Goal: Browse casually

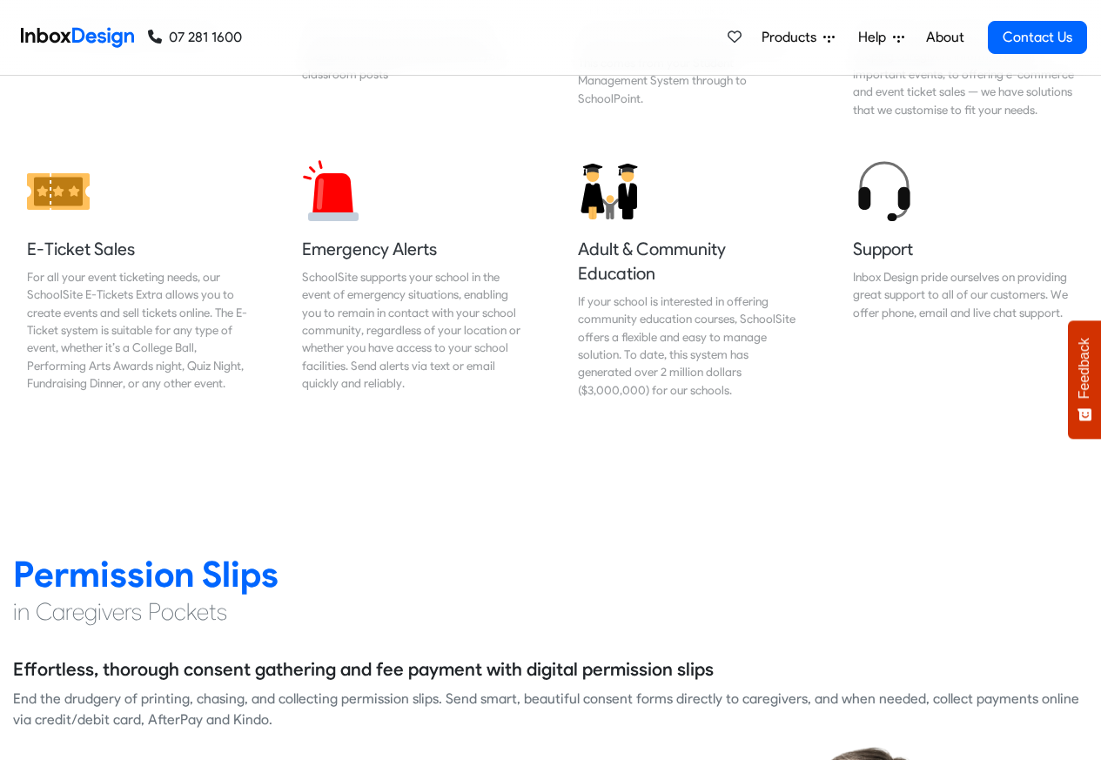
scroll to position [2089, 0]
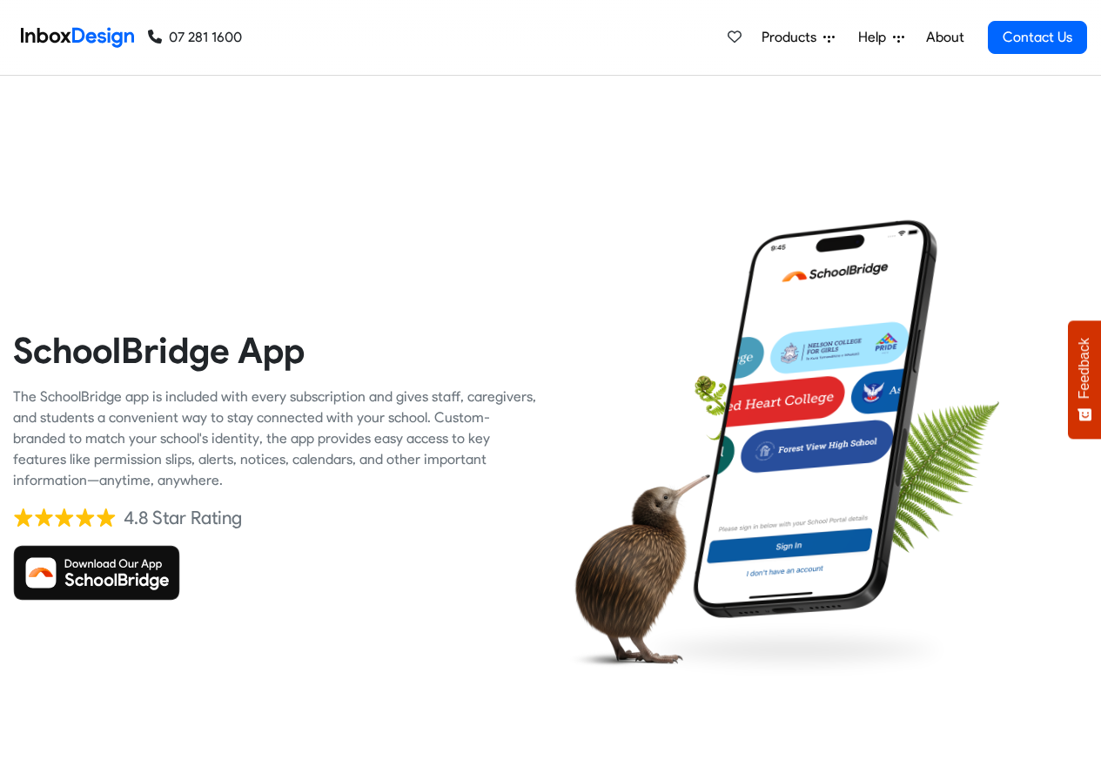
checkbox input "true"
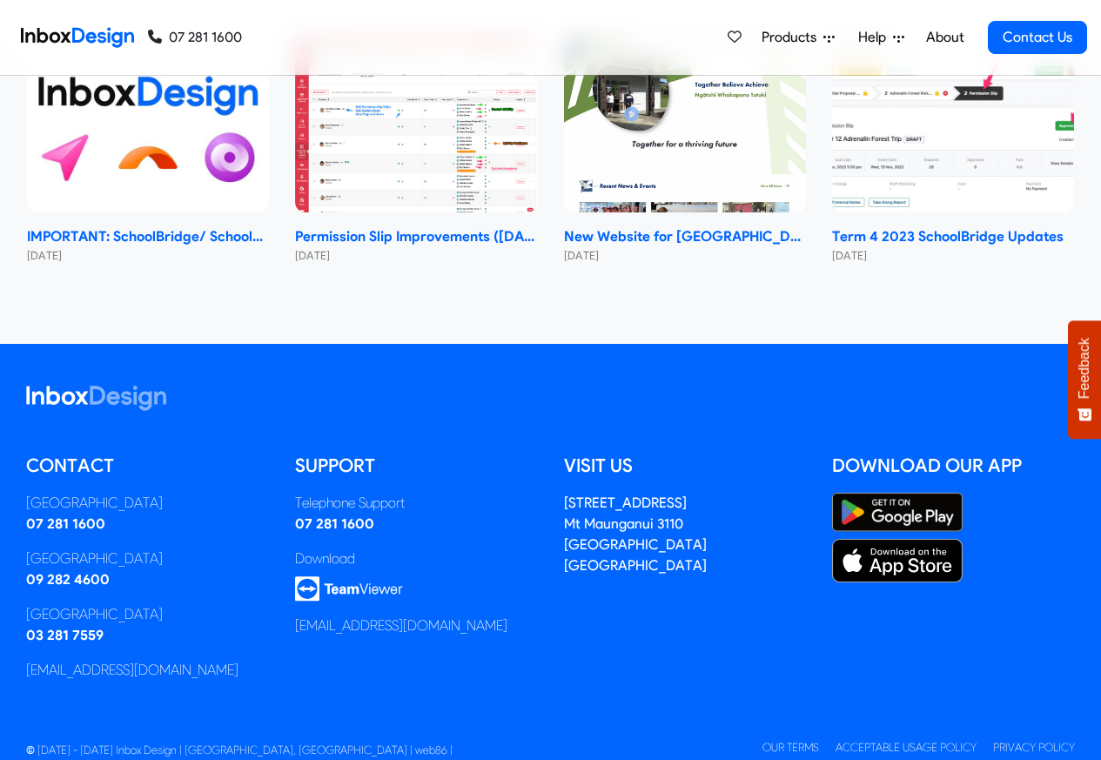
checkbox input "true"
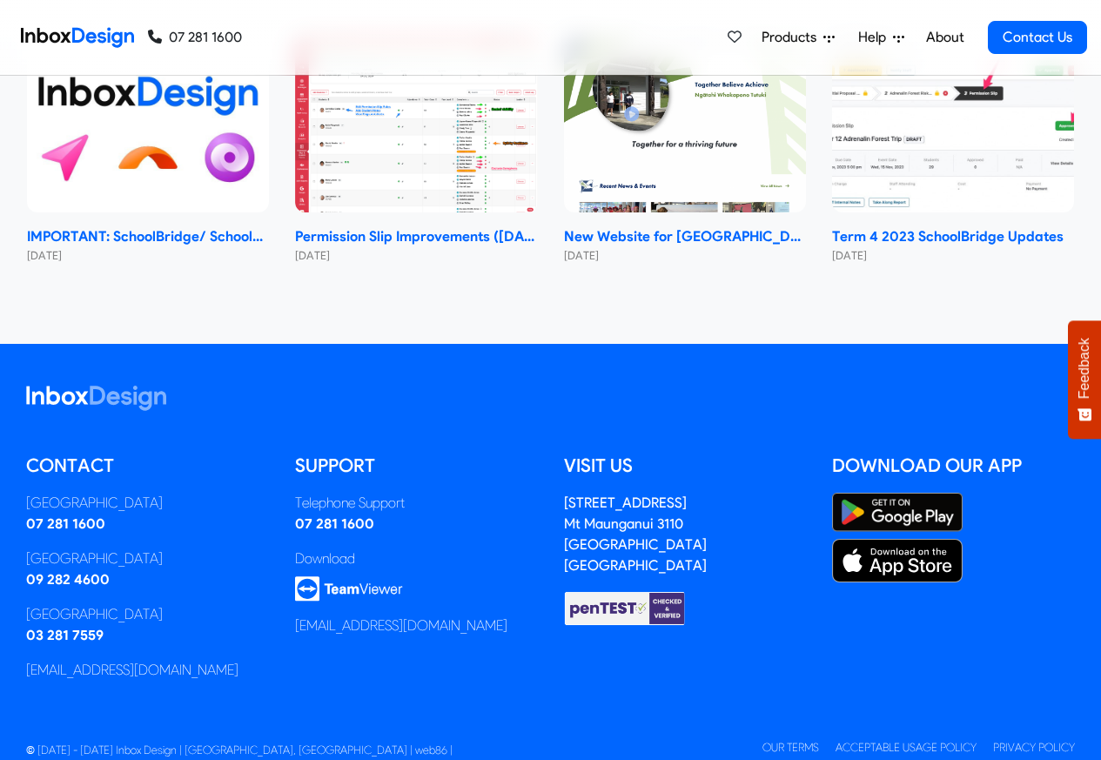
checkbox input "true"
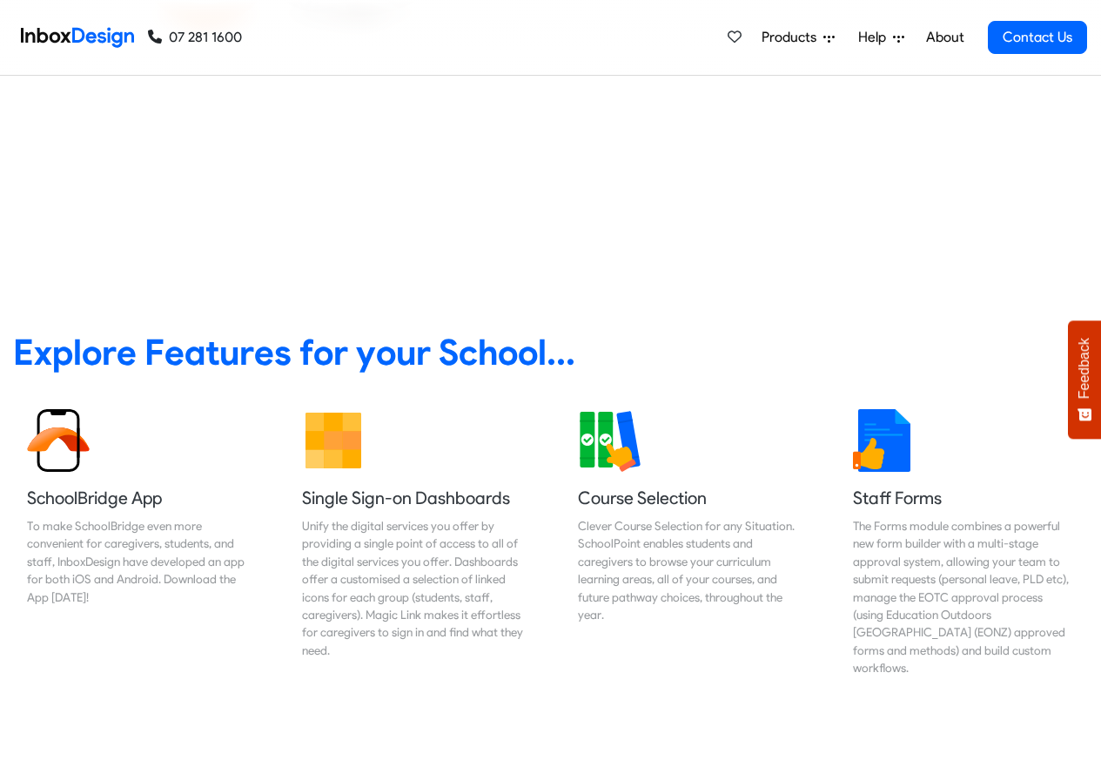
scroll to position [522, 0]
